Goal: Information Seeking & Learning: Understand process/instructions

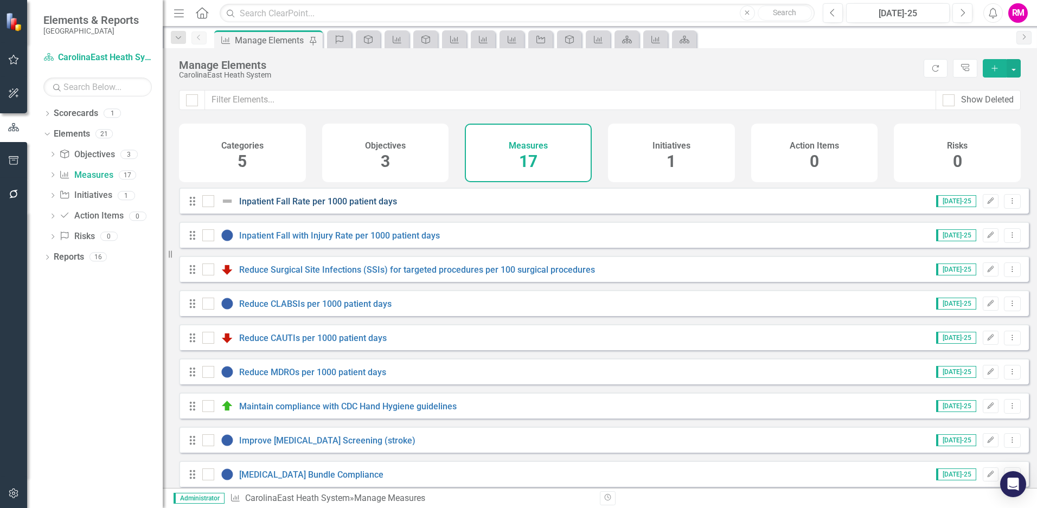
click at [305, 207] on link "Inpatient Fall Rate per 1000 patient days" at bounding box center [318, 201] width 158 height 10
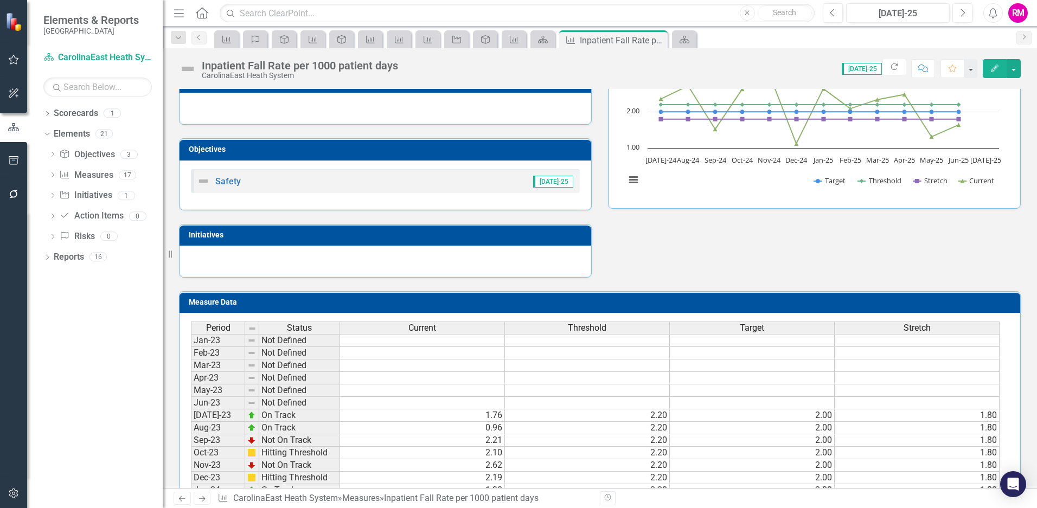
scroll to position [163, 0]
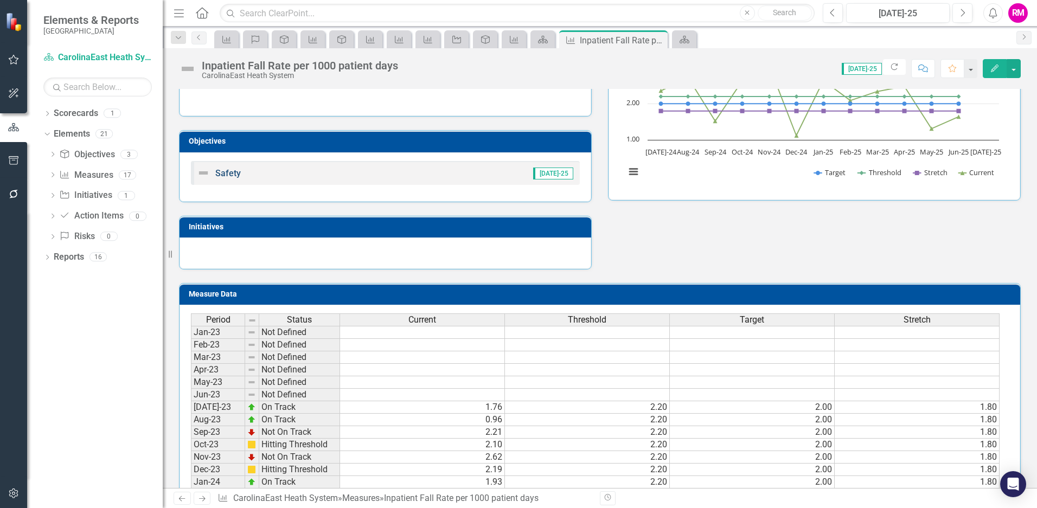
click at [224, 174] on link "Safety" at bounding box center [227, 173] width 25 height 10
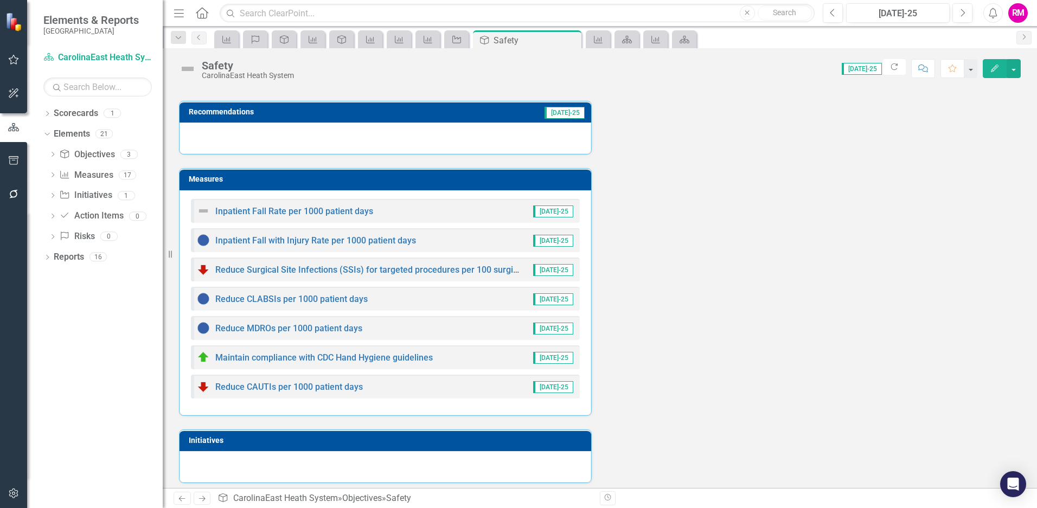
scroll to position [131, 0]
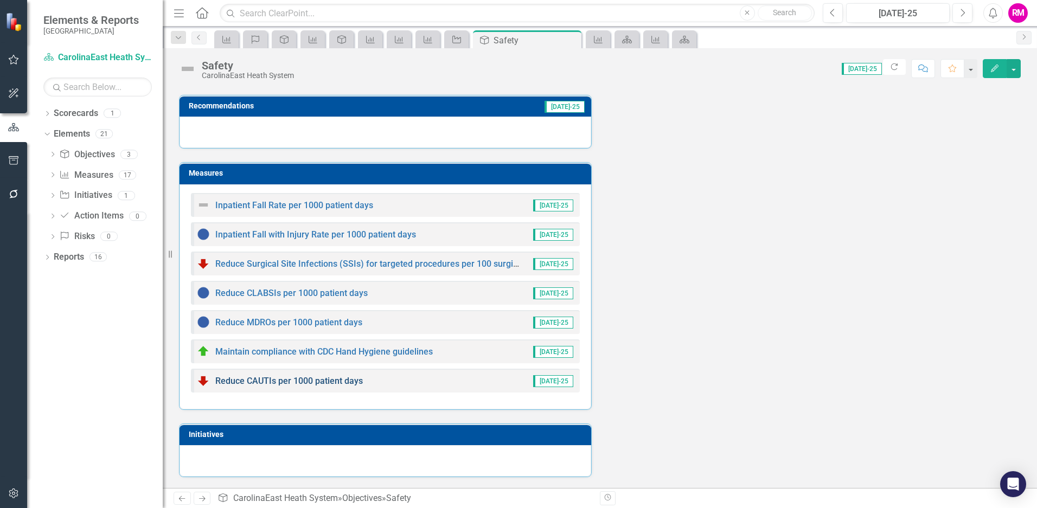
click at [318, 378] on link "Reduce CAUTIs per 1000 patient days" at bounding box center [288, 381] width 147 height 10
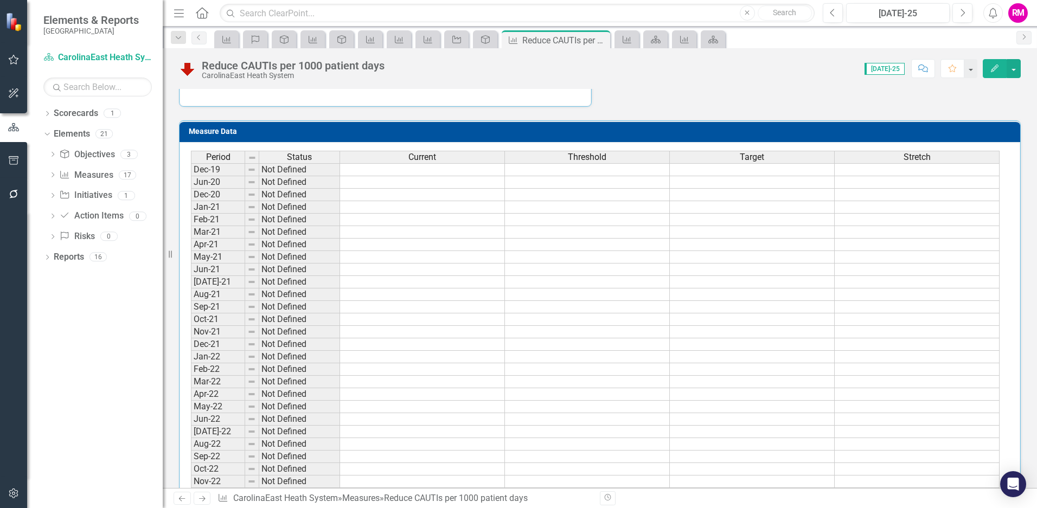
scroll to position [434, 0]
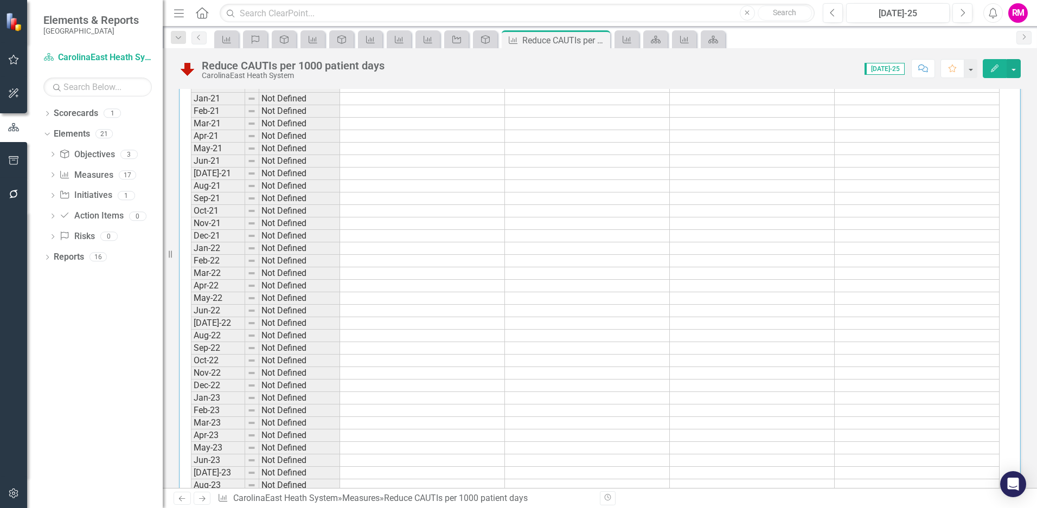
click at [318, 378] on td "Not Defined" at bounding box center [299, 373] width 81 height 12
click at [72, 132] on link "Elements" at bounding box center [72, 134] width 36 height 12
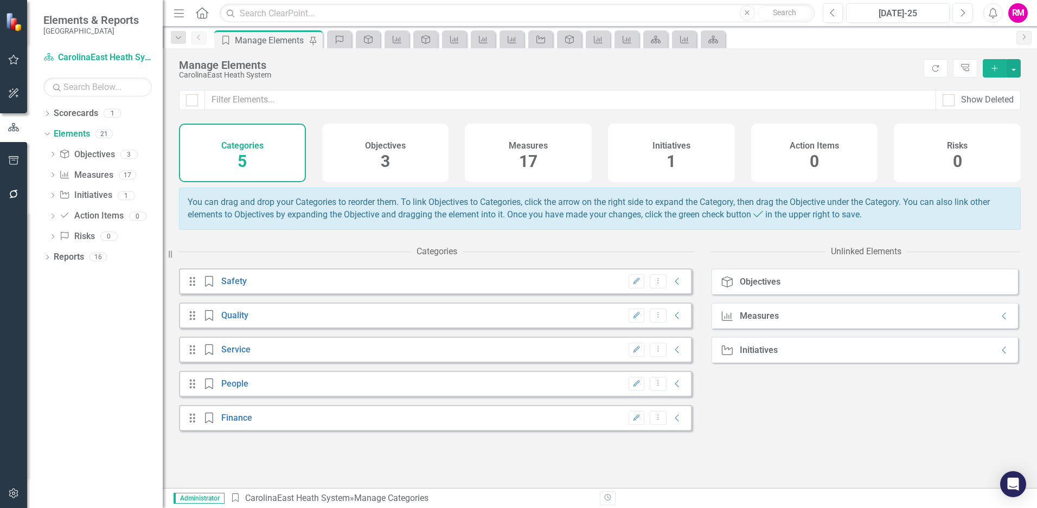
click at [433, 258] on div "Categories" at bounding box center [436, 252] width 41 height 12
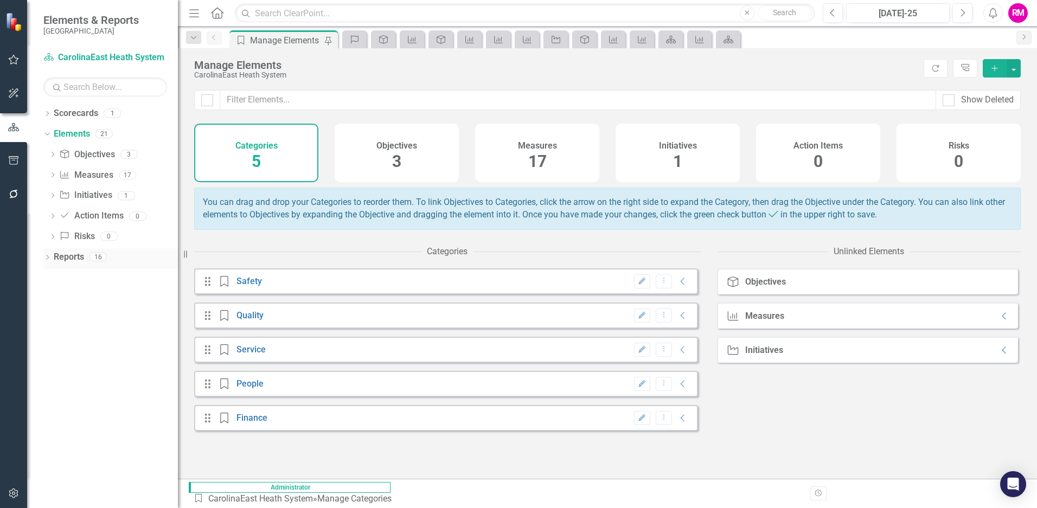
drag, startPoint x: 170, startPoint y: 258, endPoint x: 178, endPoint y: 251, distance: 10.8
click at [178, 251] on div "Resize" at bounding box center [182, 254] width 9 height 508
click at [677, 286] on icon "Collapse" at bounding box center [682, 281] width 11 height 9
click at [677, 320] on icon "Collapse" at bounding box center [682, 315] width 11 height 9
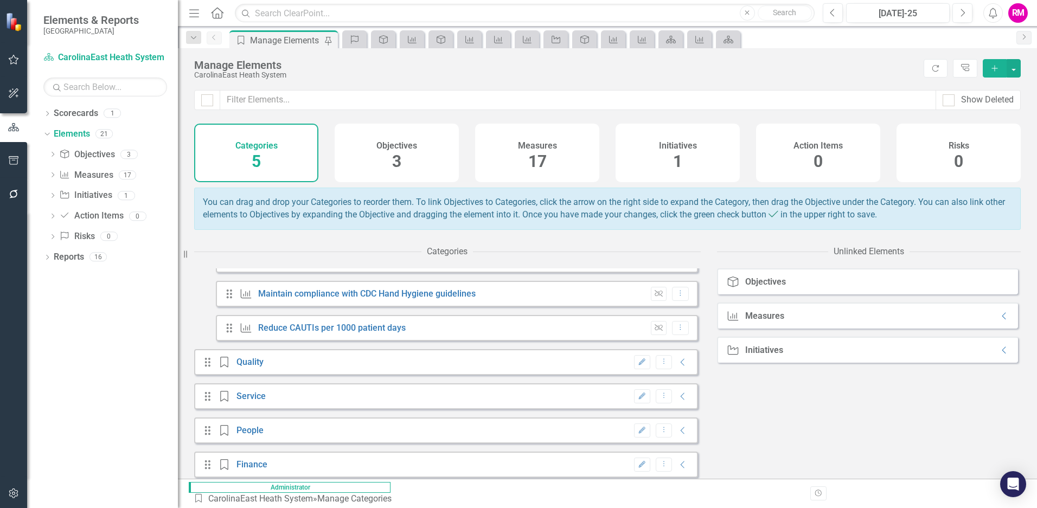
scroll to position [233, 0]
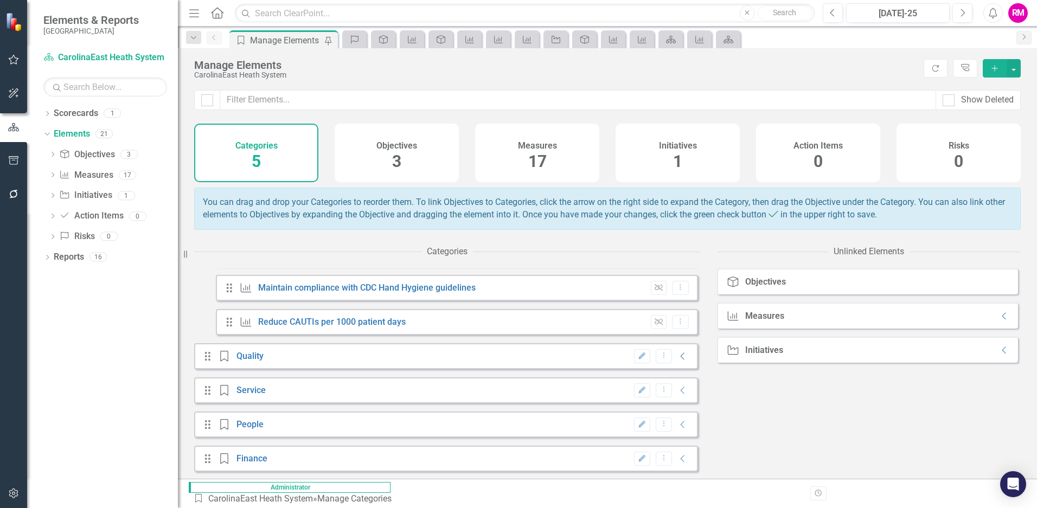
click at [680, 360] on icon at bounding box center [682, 356] width 4 height 7
click at [680, 394] on icon at bounding box center [682, 390] width 4 height 7
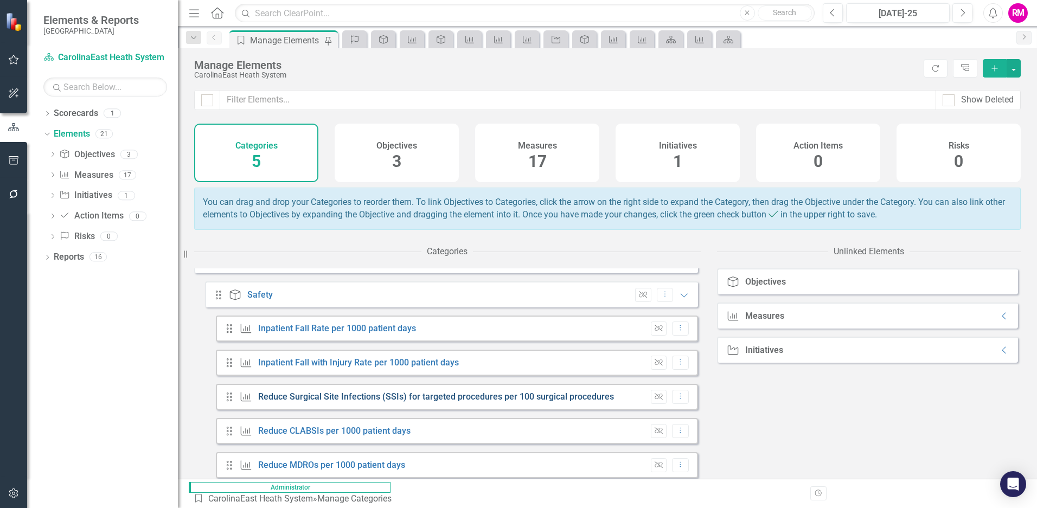
scroll to position [0, 0]
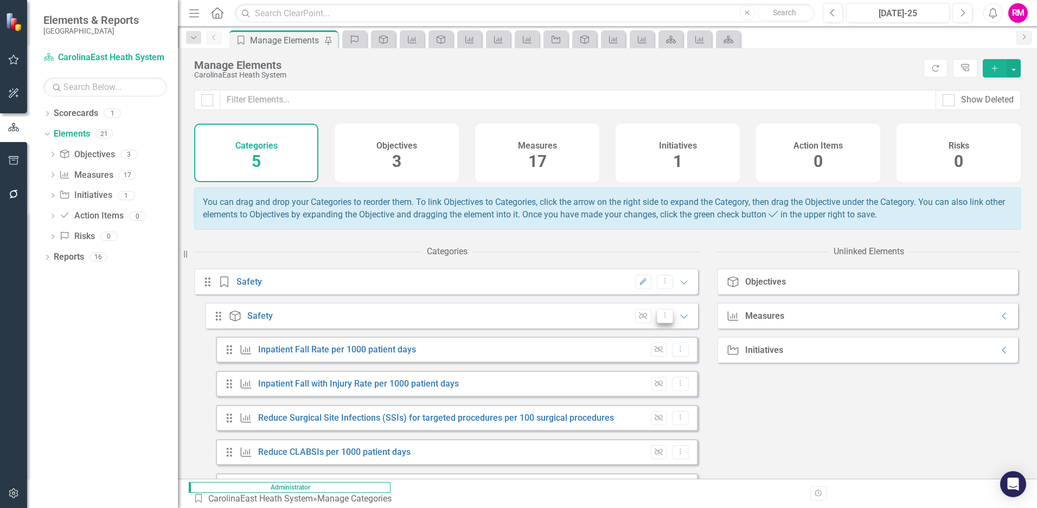
click at [660, 319] on icon "Dropdown Menu" at bounding box center [664, 315] width 9 height 7
click at [680, 342] on link "Edit Edit Objective" at bounding box center [692, 342] width 87 height 20
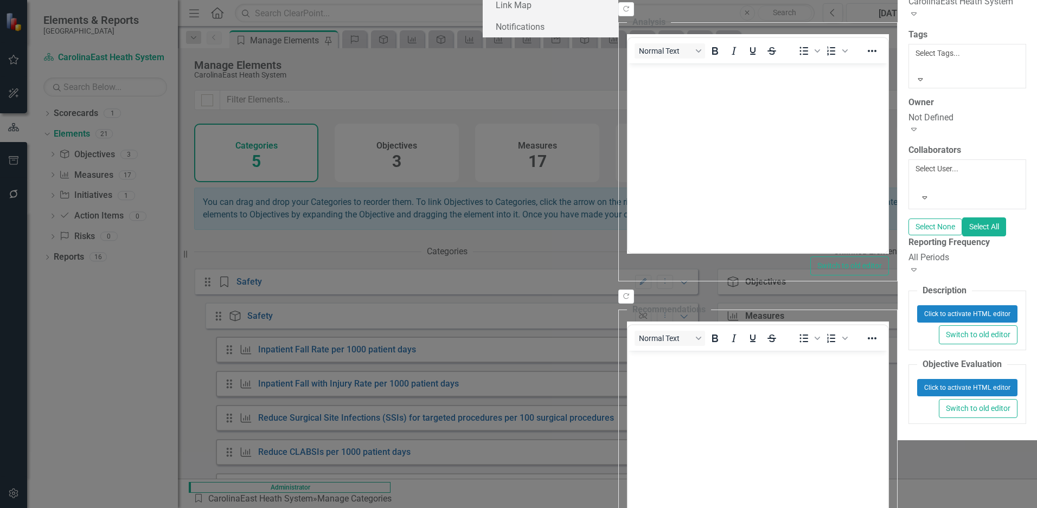
click at [923, 81] on icon at bounding box center [920, 79] width 5 height 3
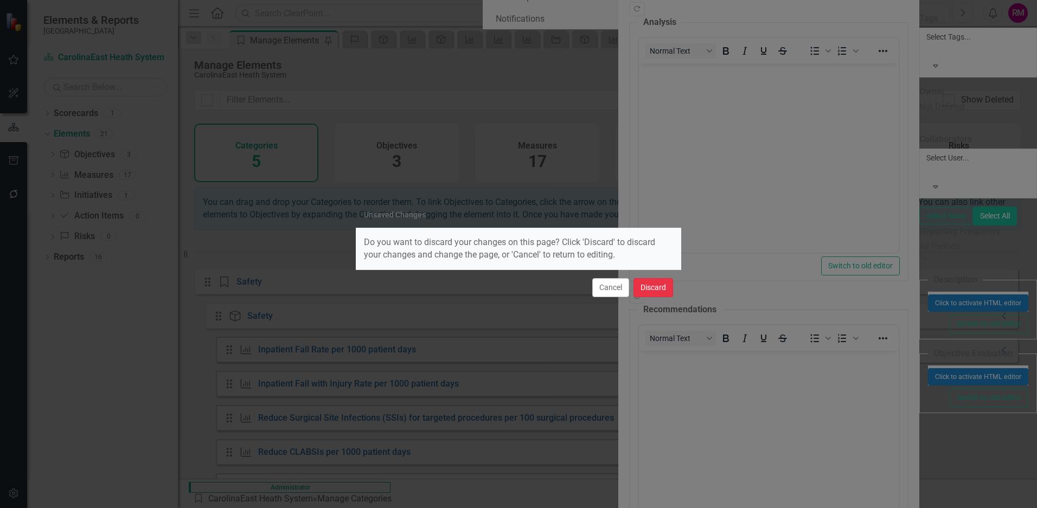
click at [656, 286] on button "Discard" at bounding box center [653, 287] width 40 height 19
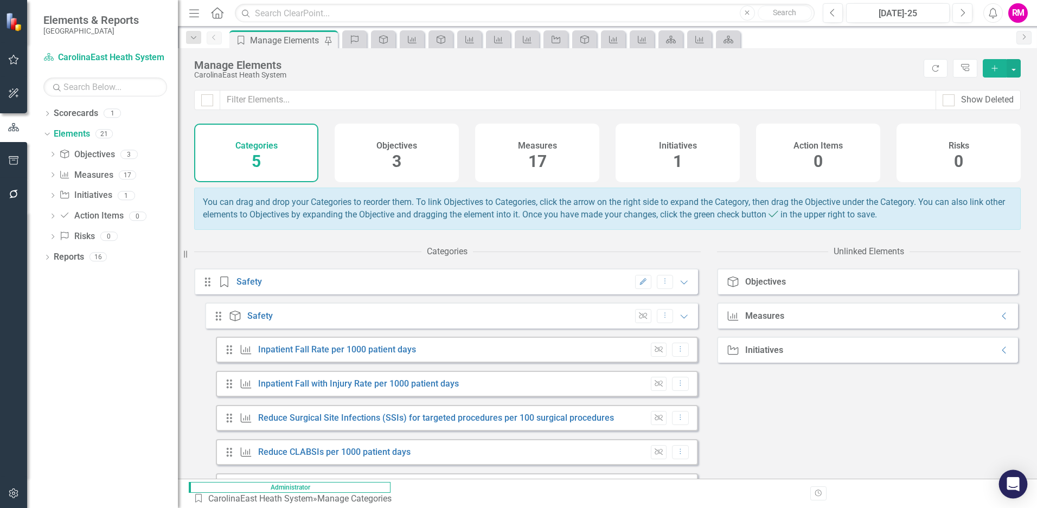
click at [1010, 487] on icon "Open Intercom Messenger" at bounding box center [1012, 484] width 12 height 14
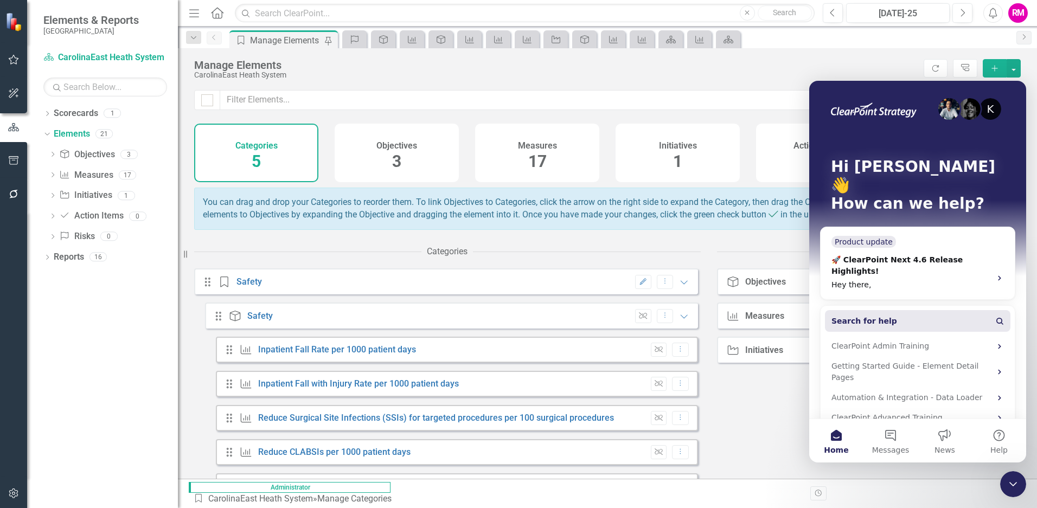
click at [884, 310] on button "Search for help" at bounding box center [917, 321] width 185 height 22
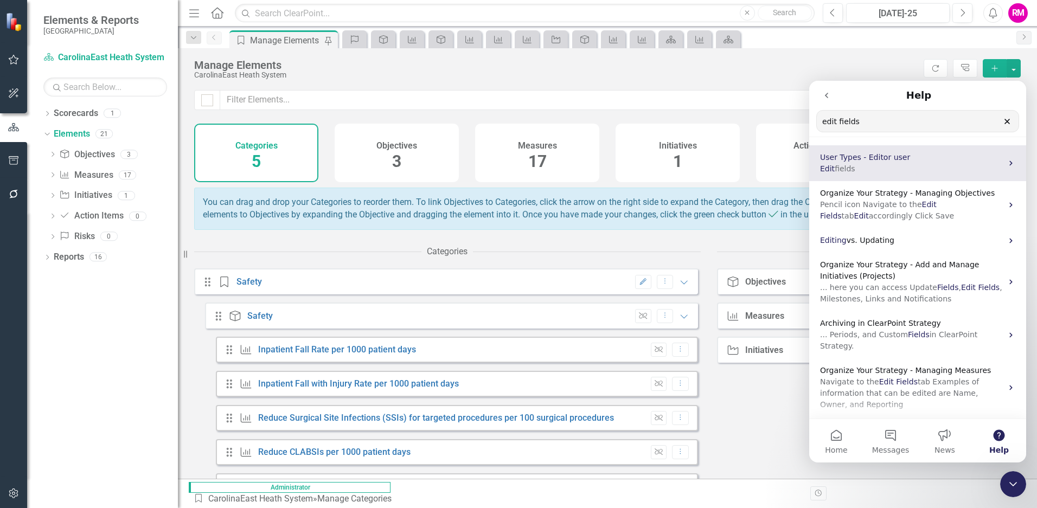
type input "edit fields"
click at [827, 169] on span "Edit" at bounding box center [827, 168] width 15 height 9
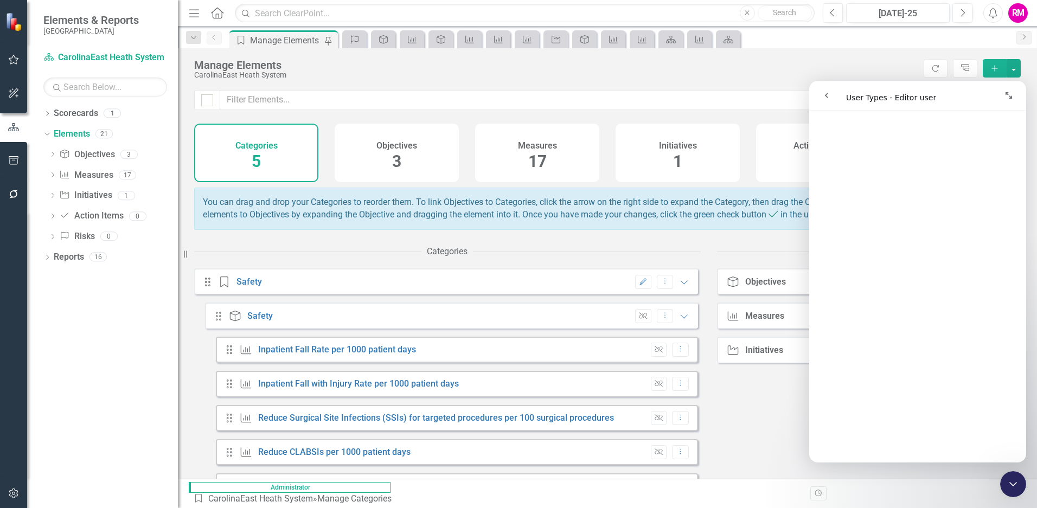
scroll to position [271, 0]
click at [824, 94] on icon "go back" at bounding box center [826, 95] width 9 height 9
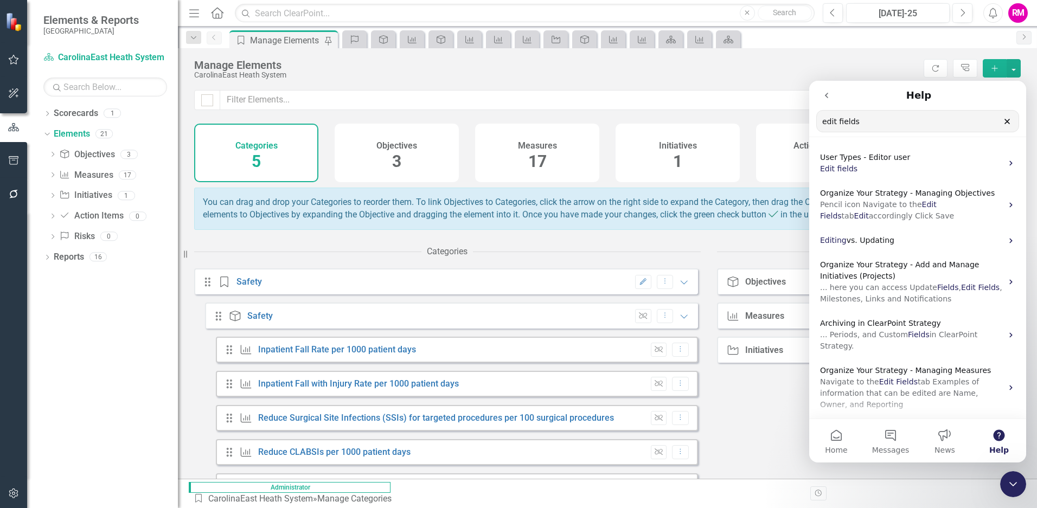
drag, startPoint x: 834, startPoint y: 124, endPoint x: 782, endPoint y: 117, distance: 53.1
click html "Help edit fields Search for help User Types - Editor user Edit fields Organize …"
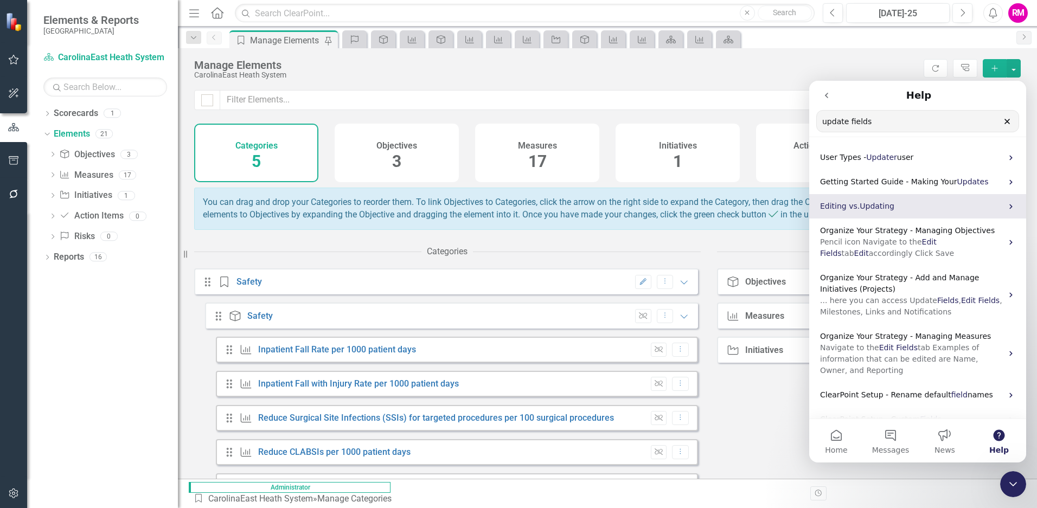
type input "update fields"
click at [836, 205] on span "Editing vs." at bounding box center [840, 206] width 40 height 9
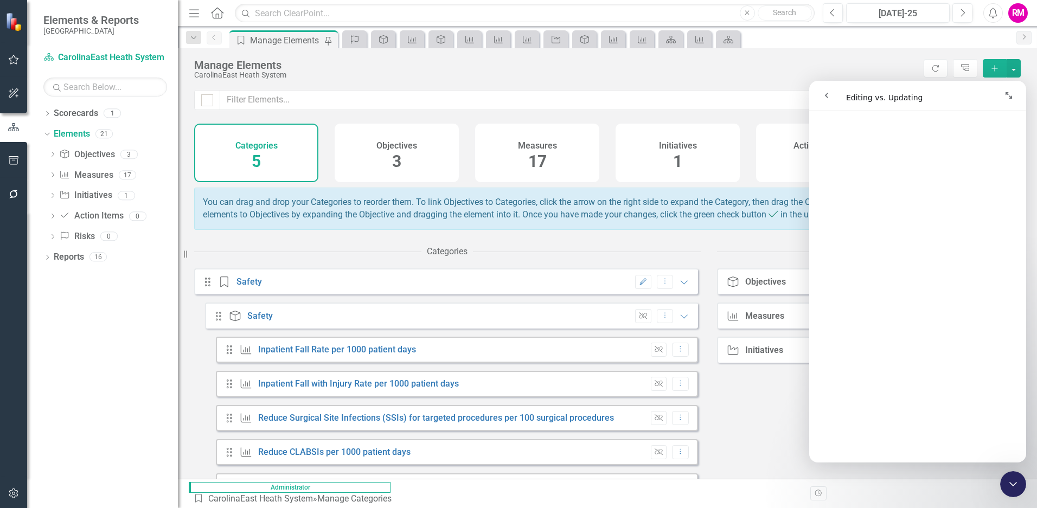
scroll to position [0, 0]
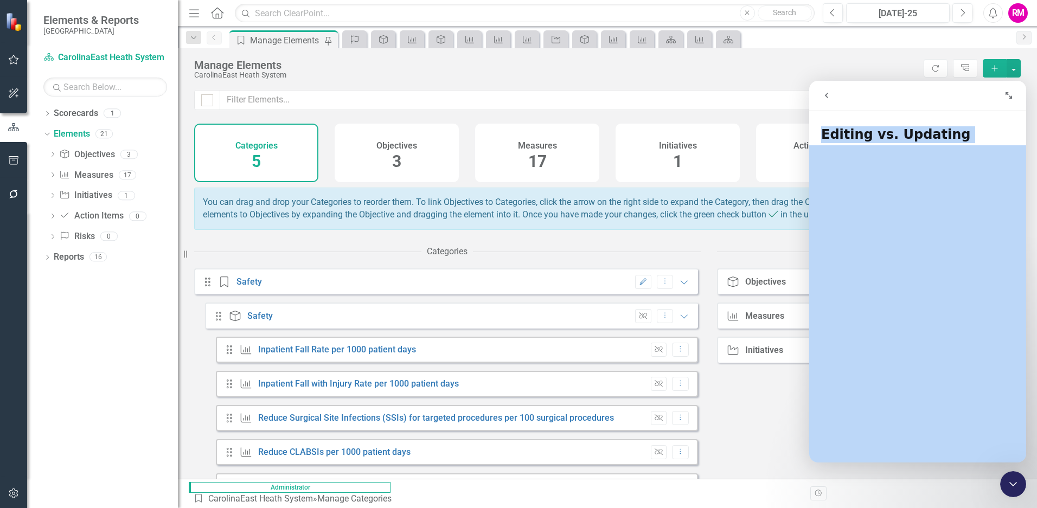
drag, startPoint x: 821, startPoint y: 130, endPoint x: 946, endPoint y: 354, distance: 256.5
click at [946, 354] on div "Editing vs. Updating Did this answer your question? 😞 😐 😃 Open in help center" at bounding box center [917, 288] width 217 height 347
copy h1 "Editing vs. Updating"
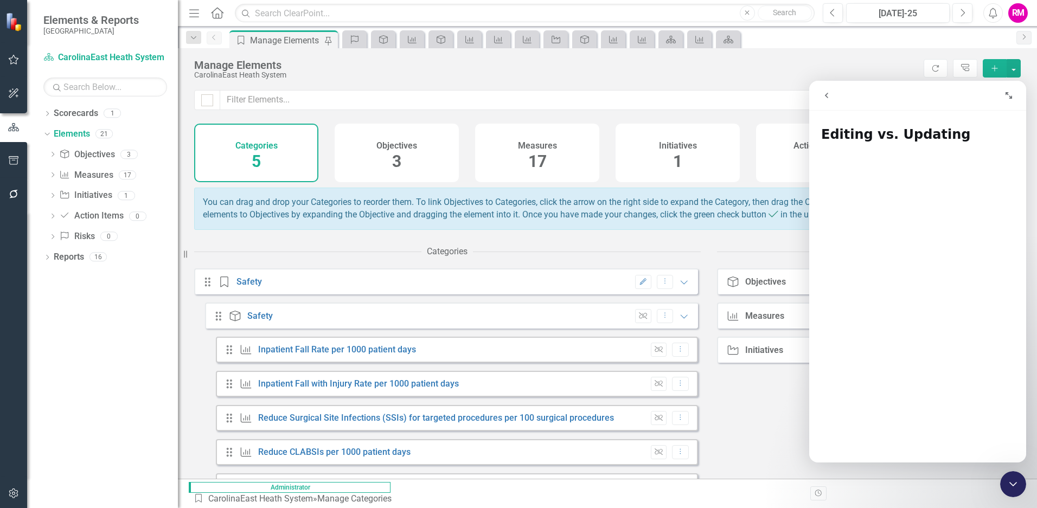
click at [933, 96] on div "Intercom messenger" at bounding box center [970, 95] width 97 height 21
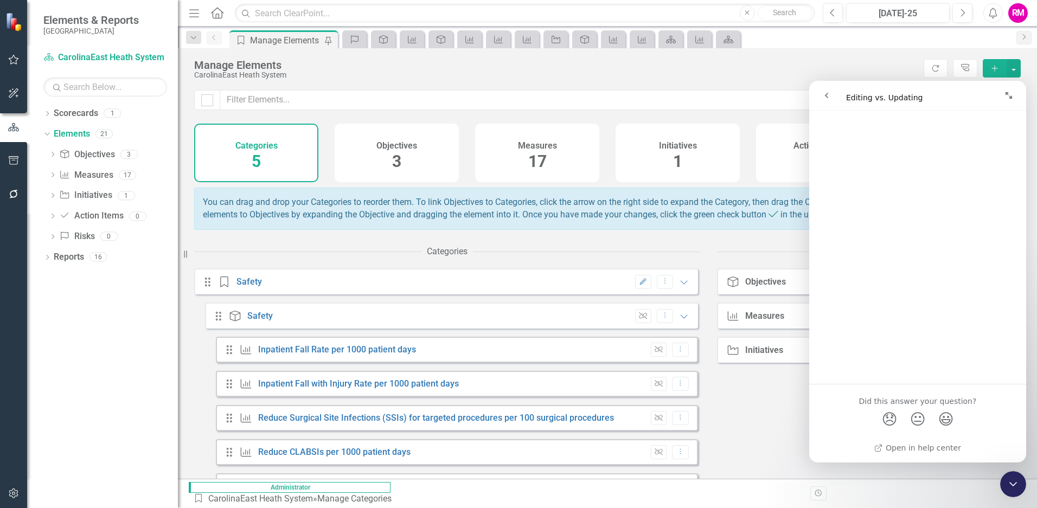
scroll to position [1016, 0]
click at [828, 97] on icon "go back" at bounding box center [826, 95] width 9 height 9
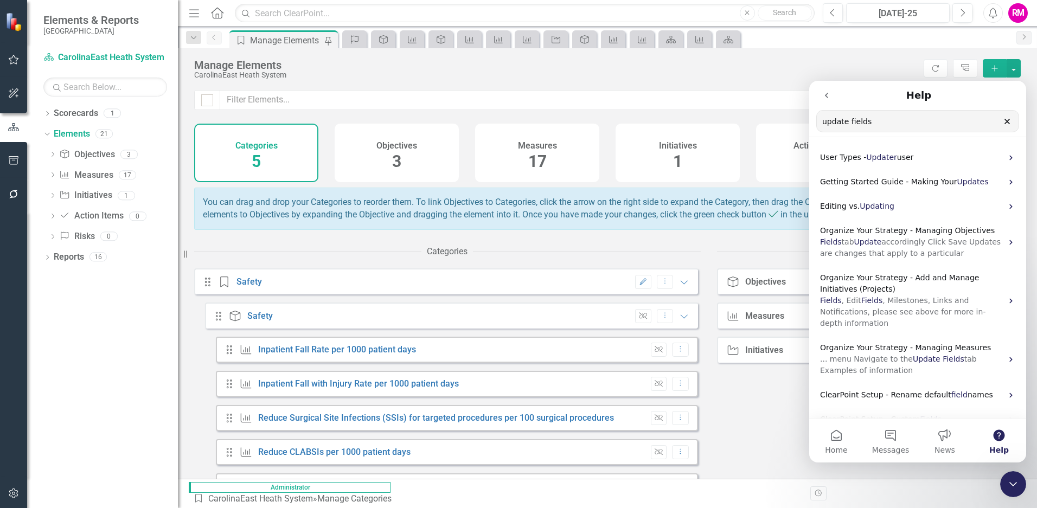
click at [828, 97] on icon "go back" at bounding box center [826, 95] width 9 height 9
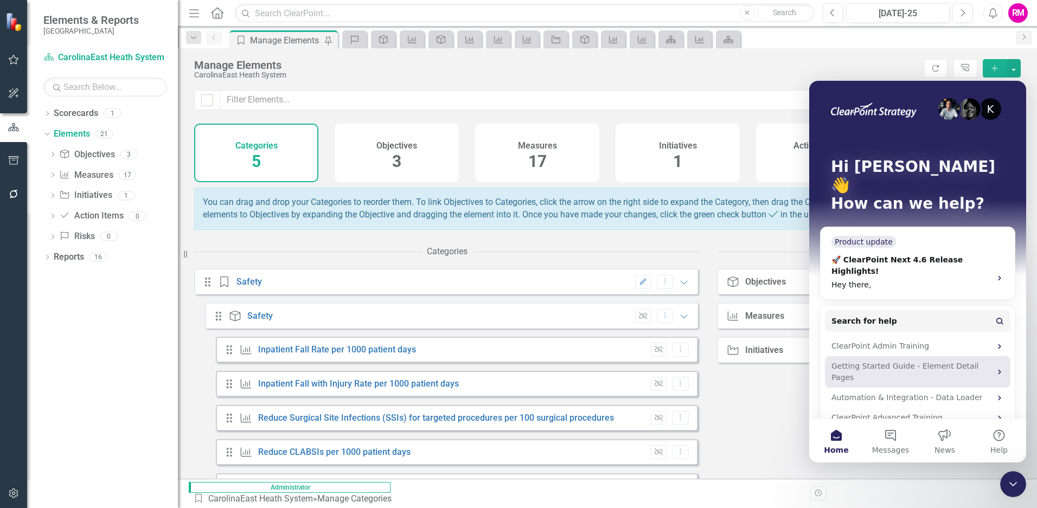
click at [915, 361] on div "Getting Started Guide - Element Detail Pages" at bounding box center [910, 372] width 159 height 23
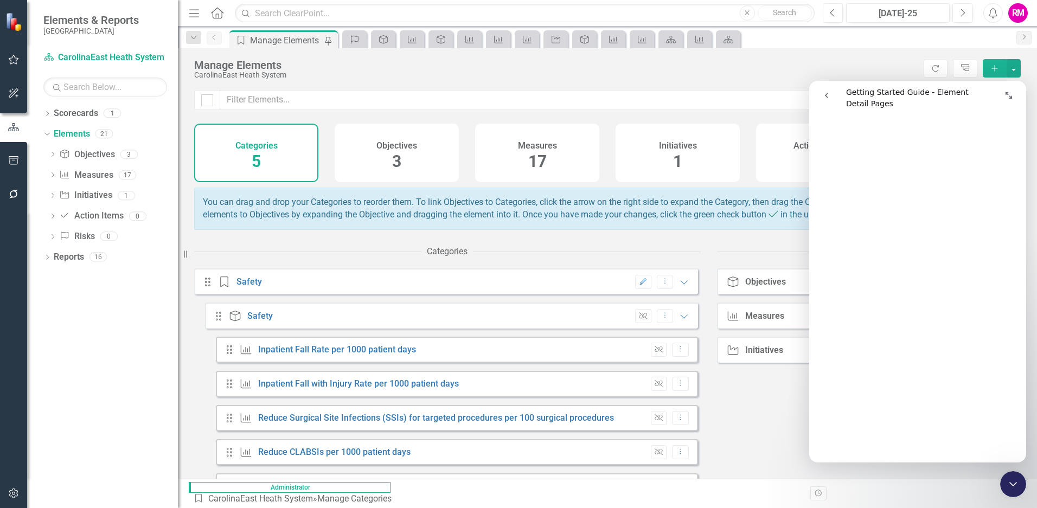
scroll to position [217, 0]
